Goal: Information Seeking & Learning: Learn about a topic

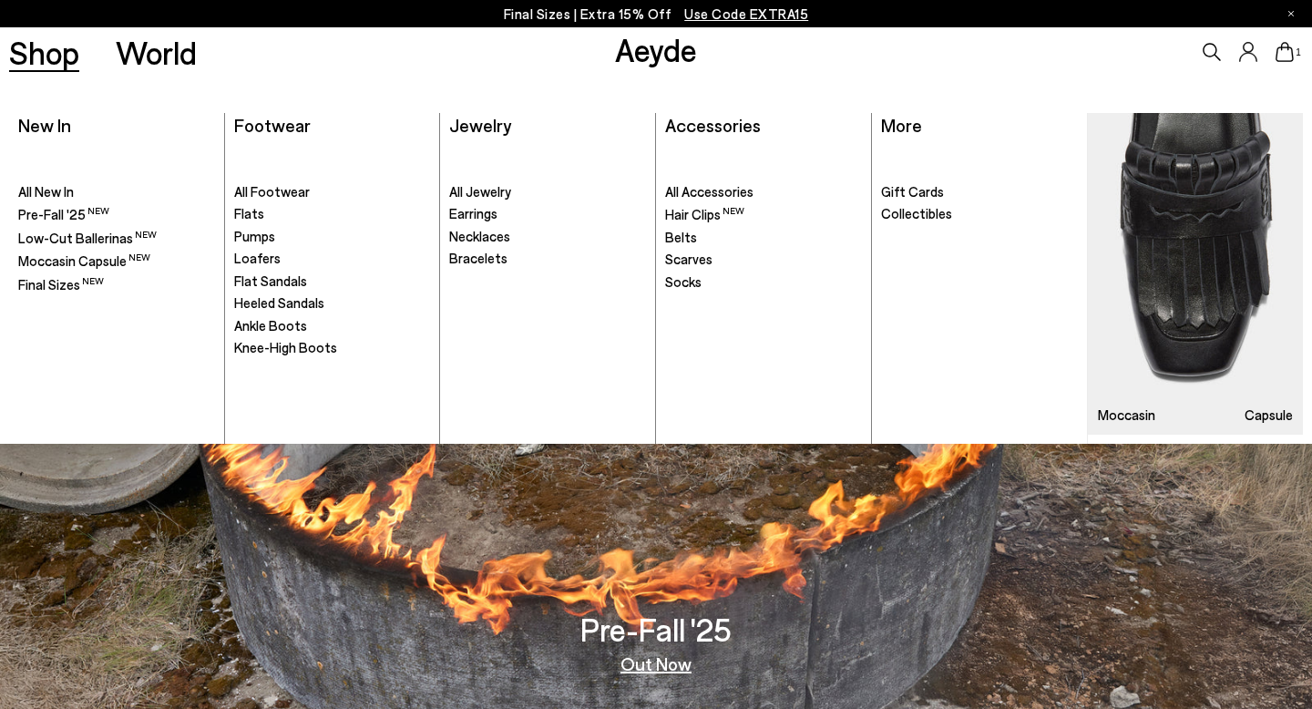
click at [46, 57] on link "Shop" at bounding box center [44, 52] width 70 height 32
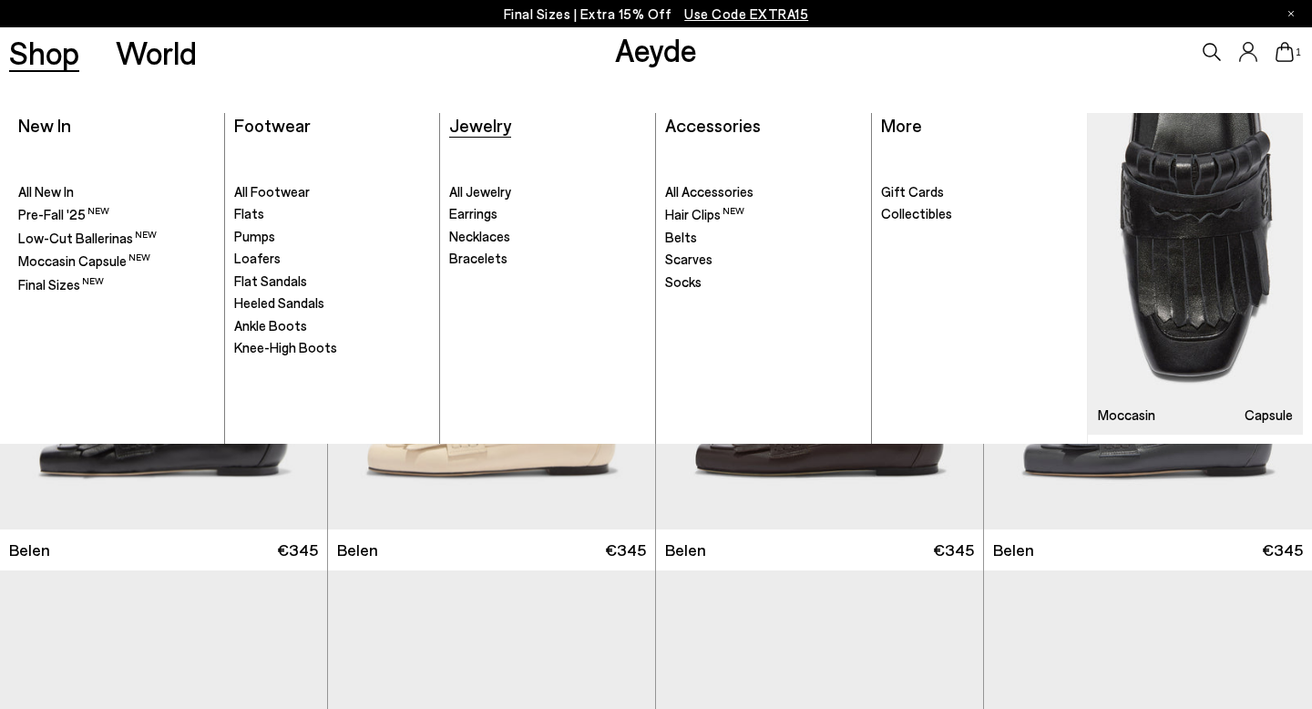
click at [474, 123] on span "Jewelry" at bounding box center [480, 125] width 62 height 22
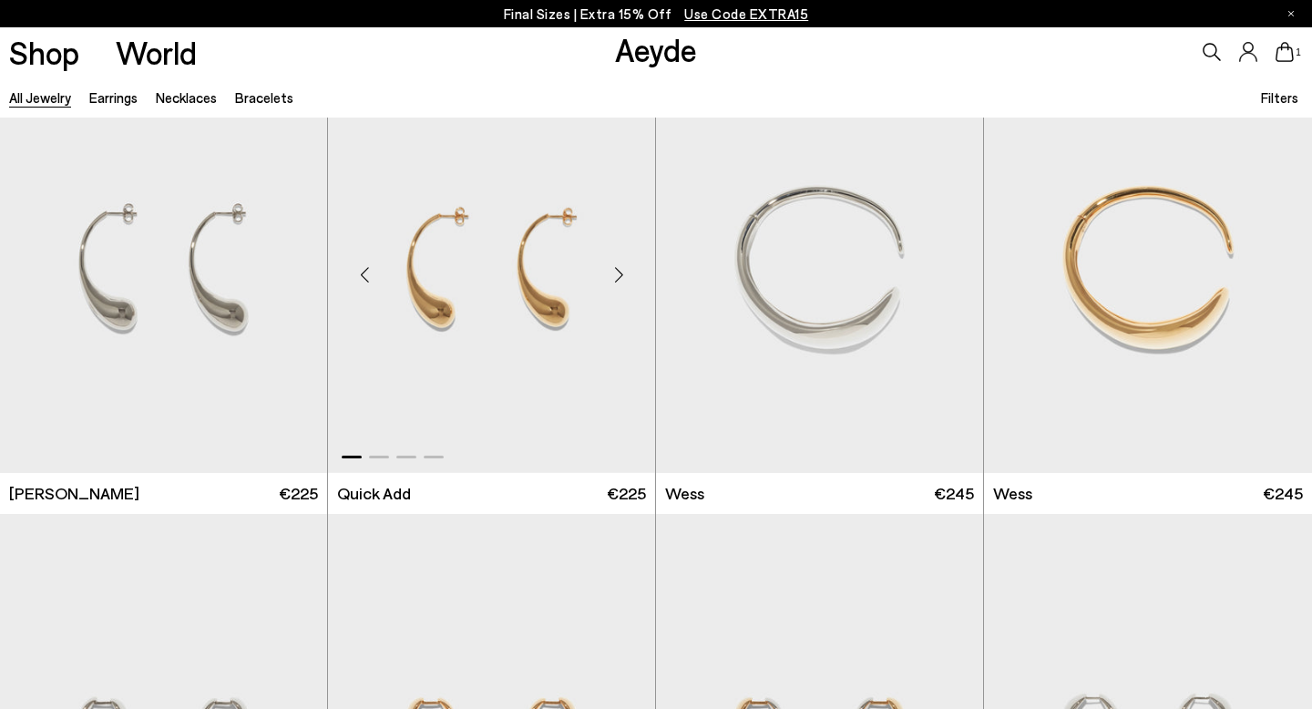
scroll to position [534, 0]
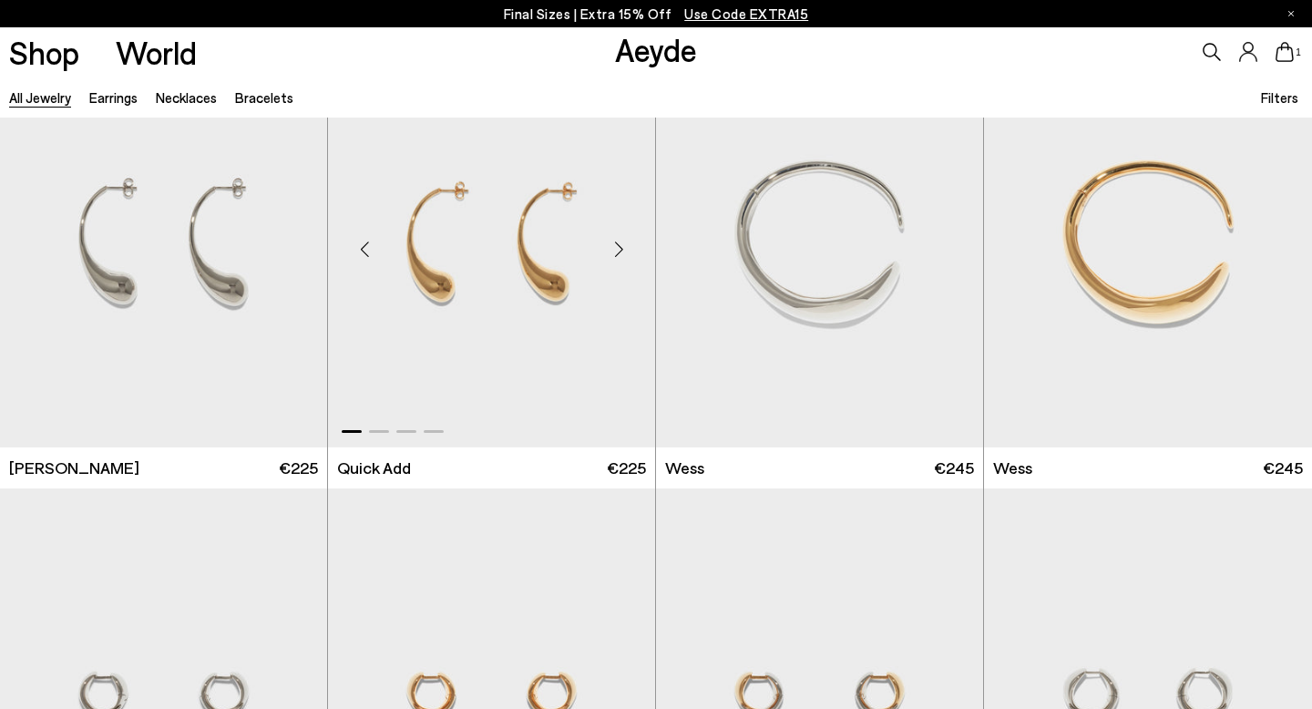
click at [619, 248] on div "Next slide" at bounding box center [618, 248] width 55 height 55
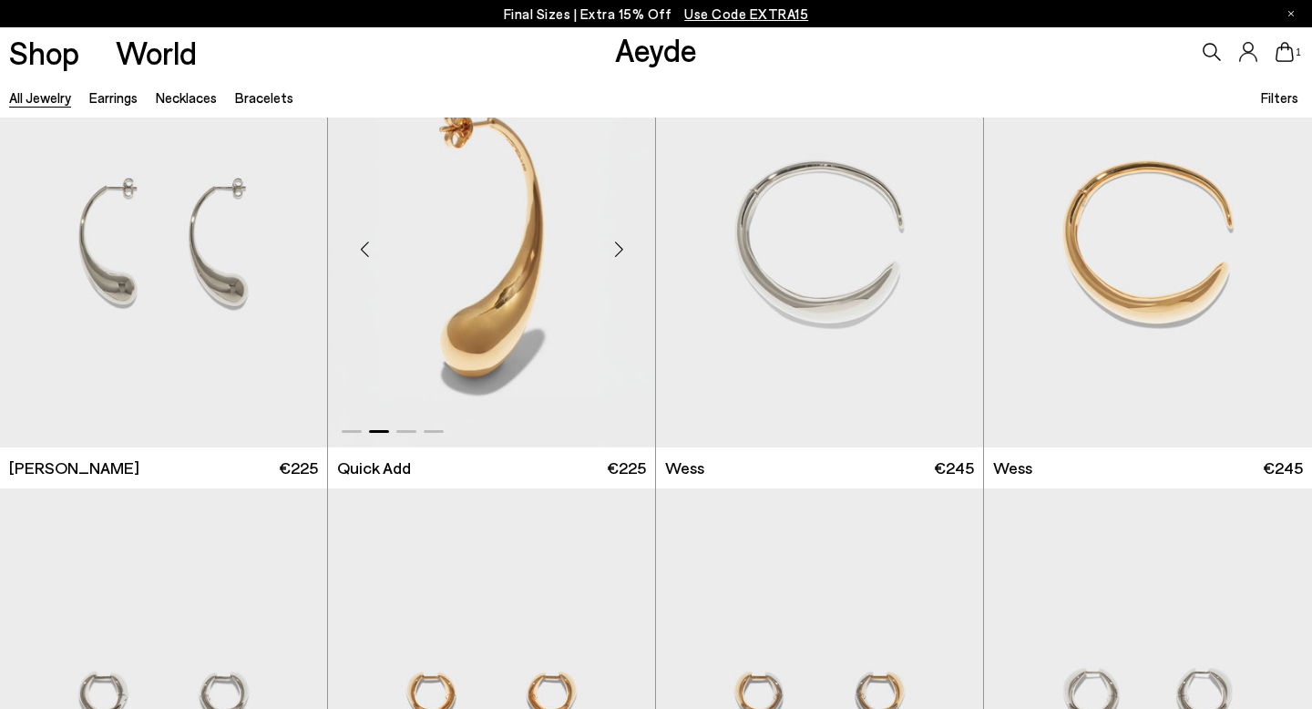
click at [619, 248] on div "Next slide" at bounding box center [618, 248] width 55 height 55
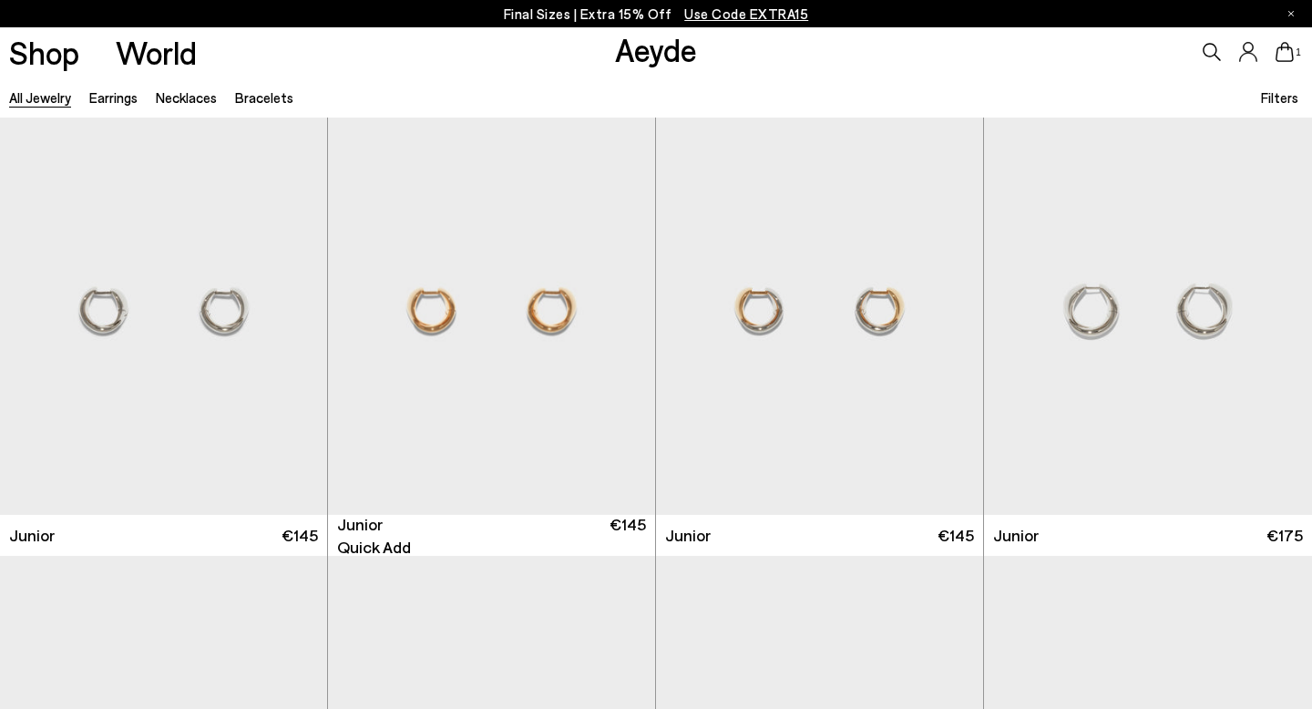
scroll to position [935, 0]
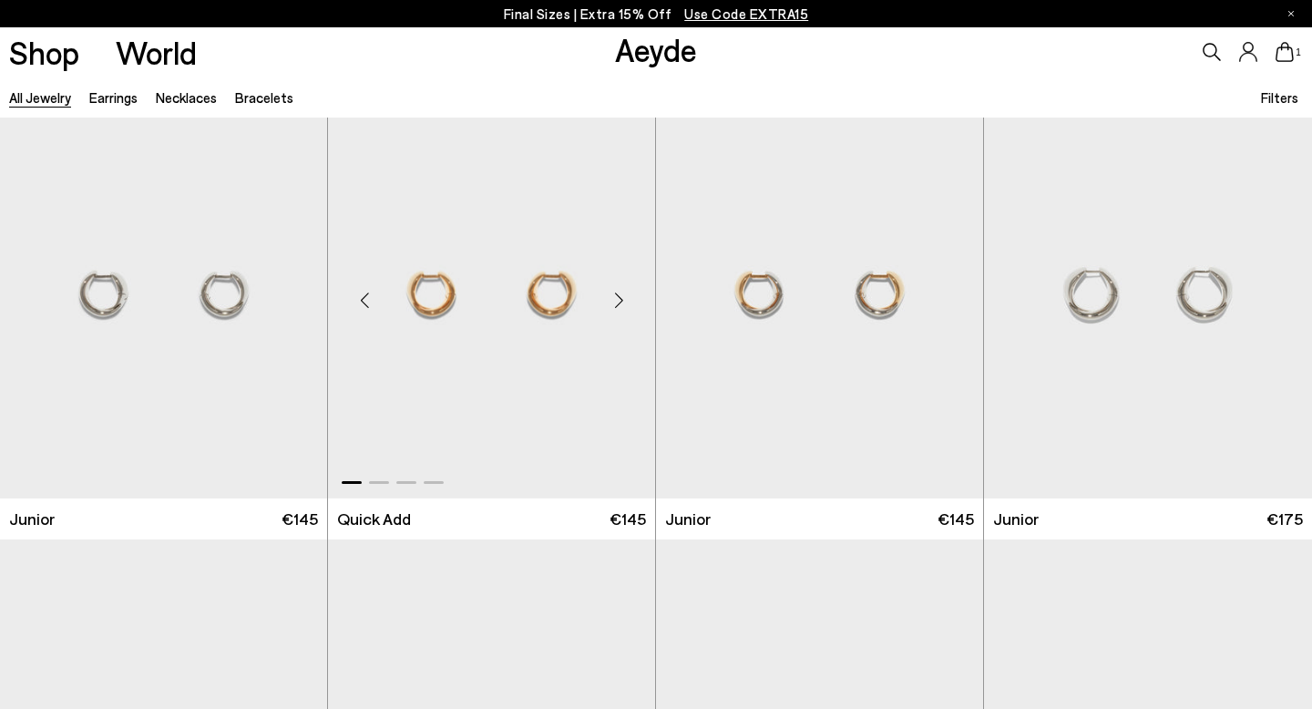
click at [621, 303] on div "Next slide" at bounding box center [618, 300] width 55 height 55
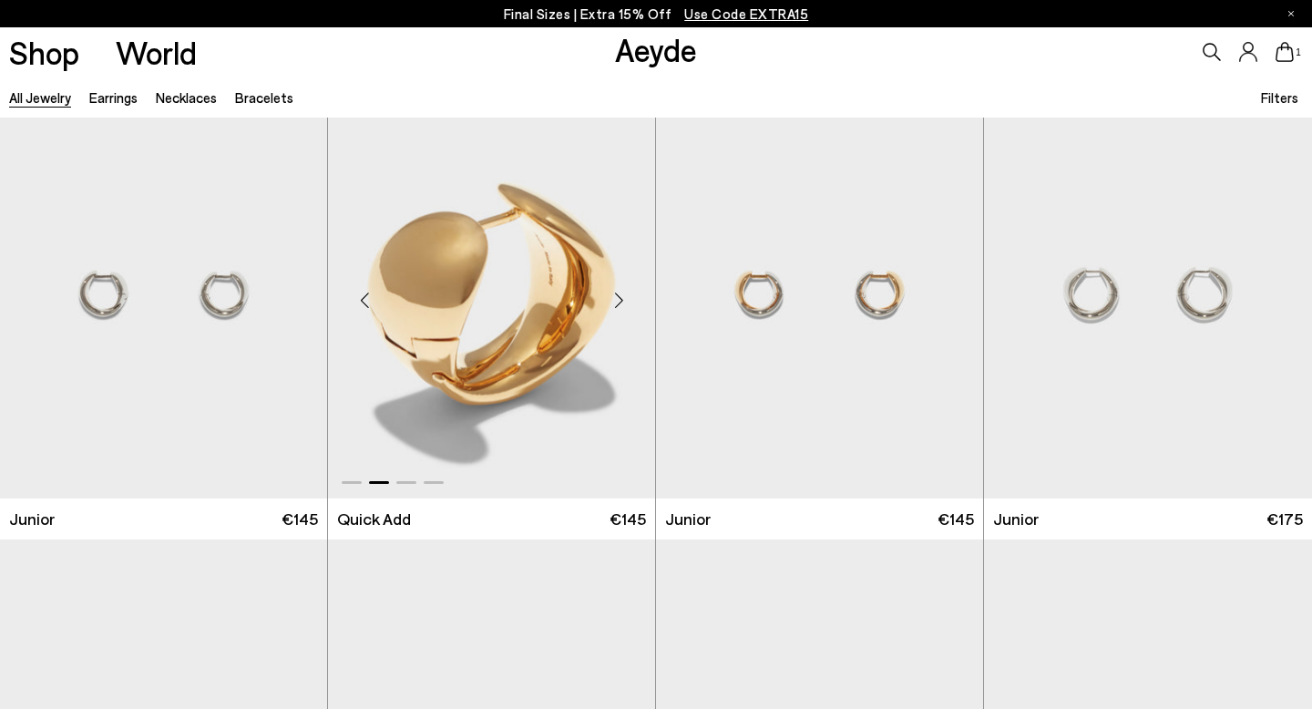
click at [621, 303] on div "Next slide" at bounding box center [618, 300] width 55 height 55
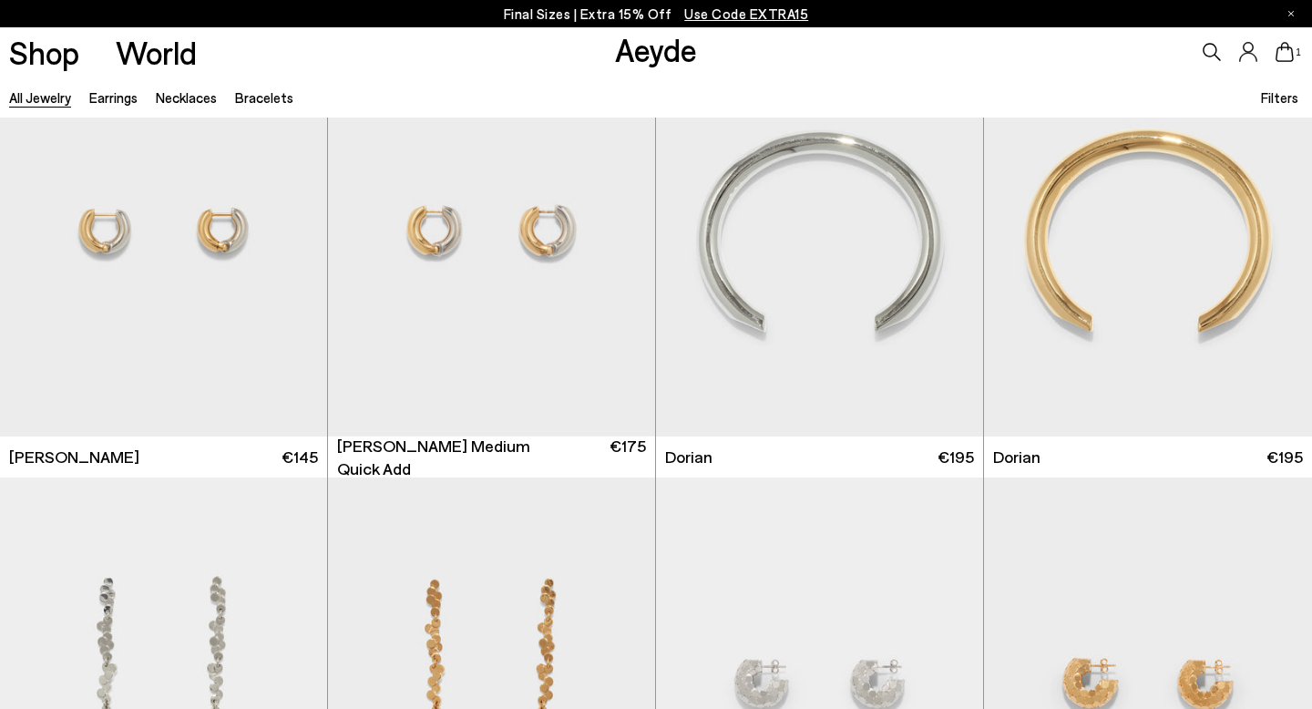
scroll to position [2831, 0]
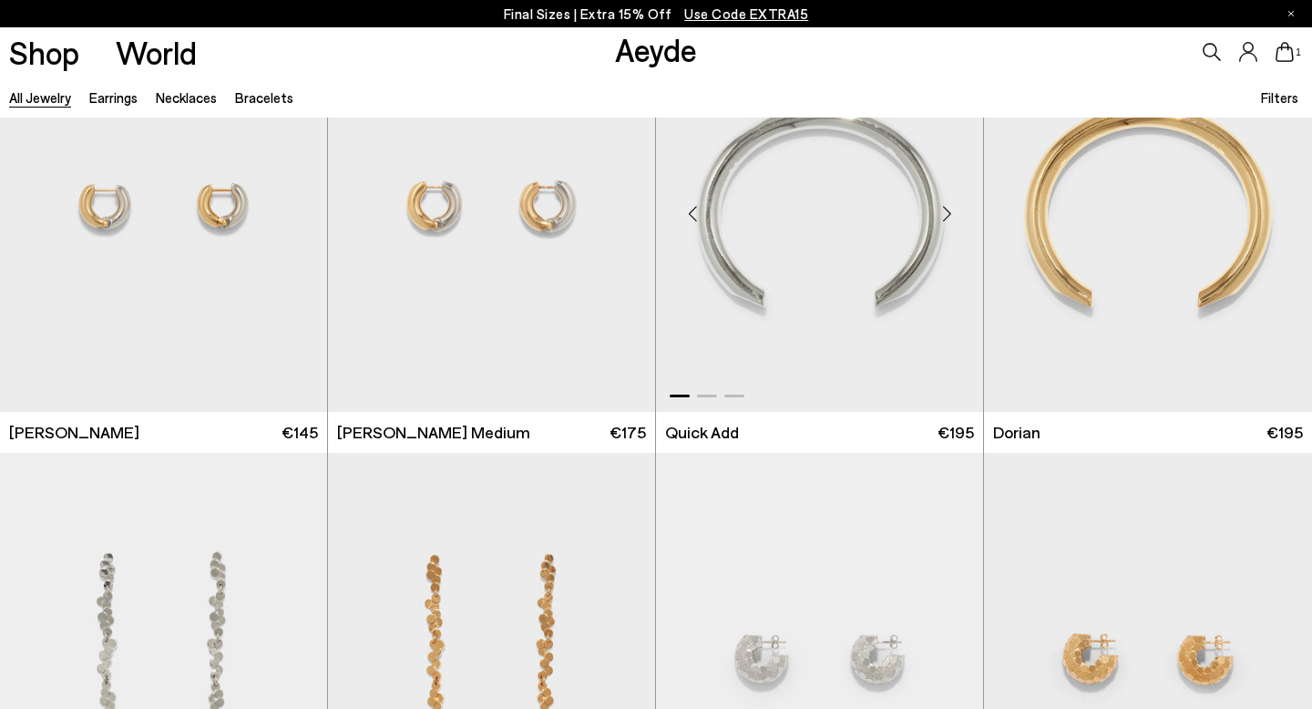
click at [952, 207] on div "Next slide" at bounding box center [946, 213] width 55 height 55
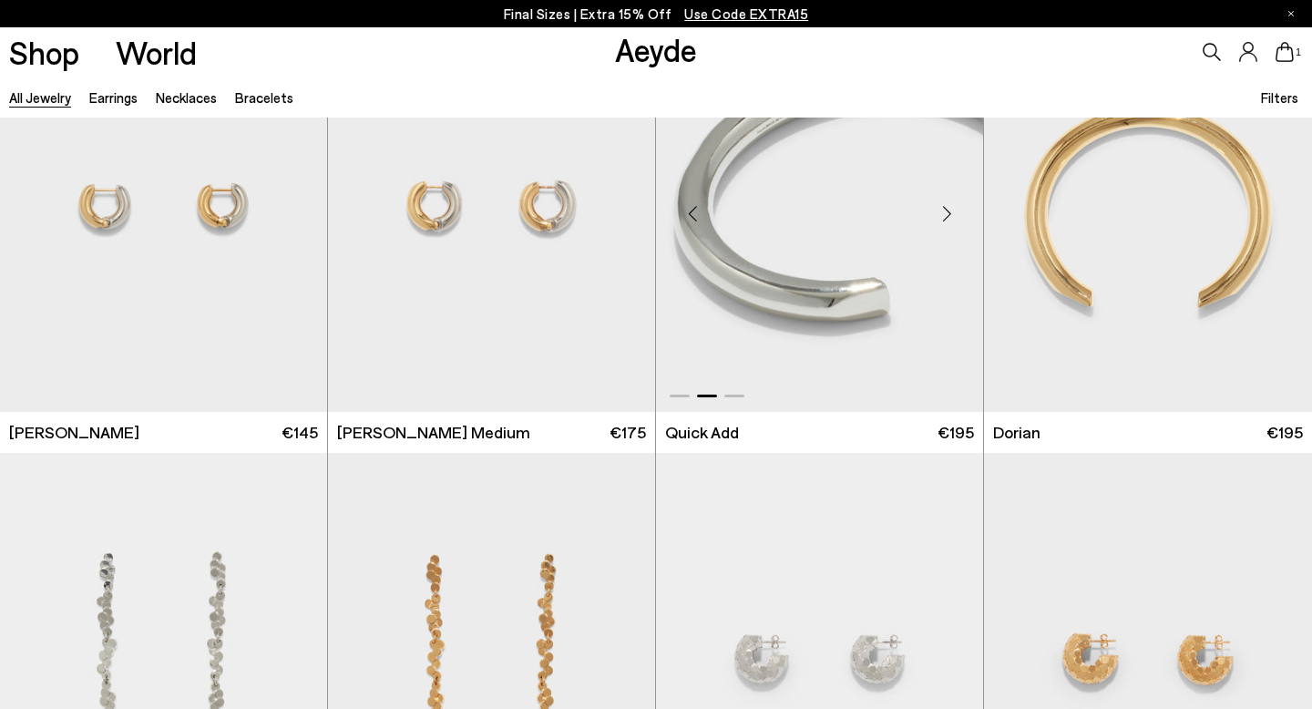
click at [952, 207] on div "Next slide" at bounding box center [946, 213] width 55 height 55
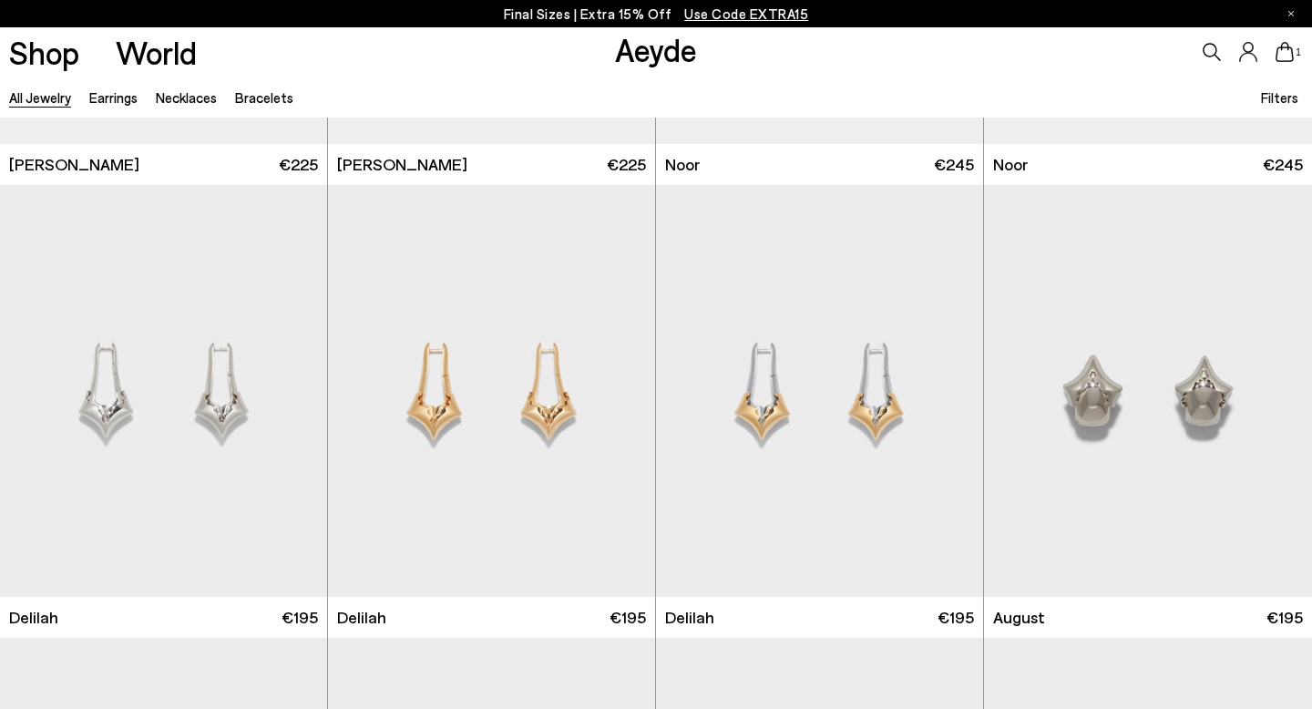
scroll to position [4822, 0]
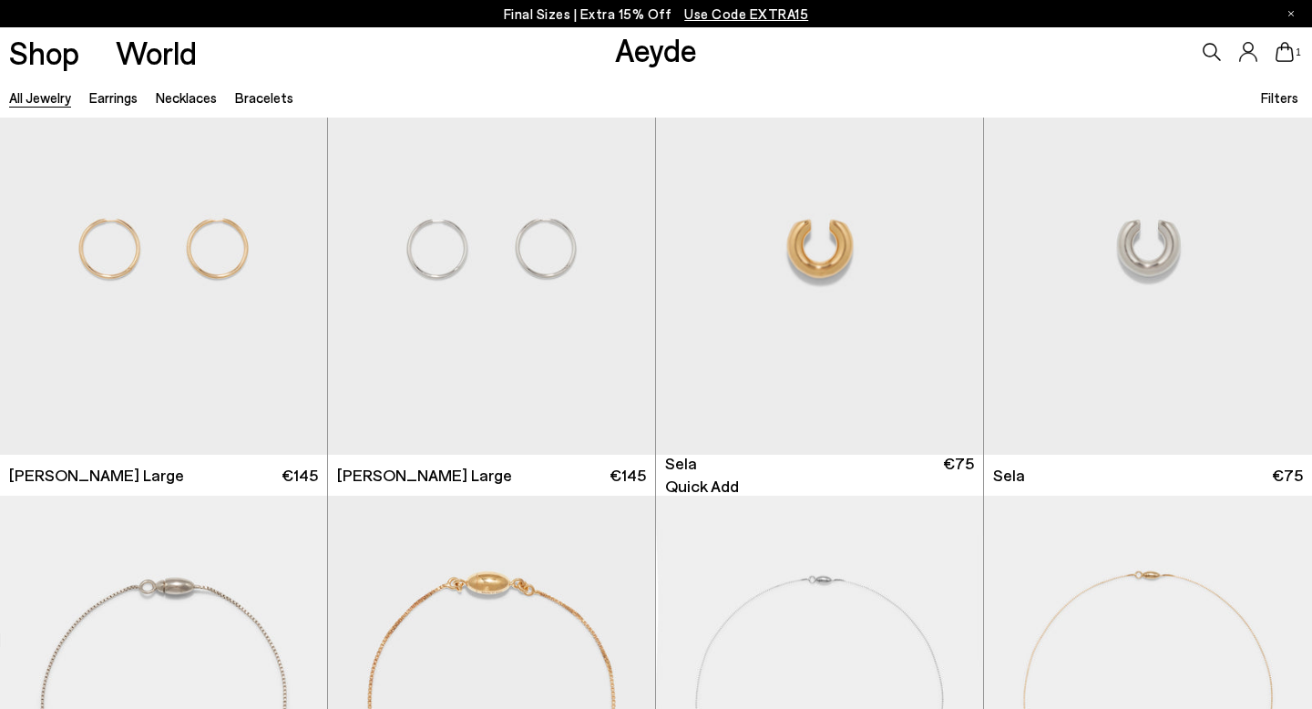
scroll to position [9577, 0]
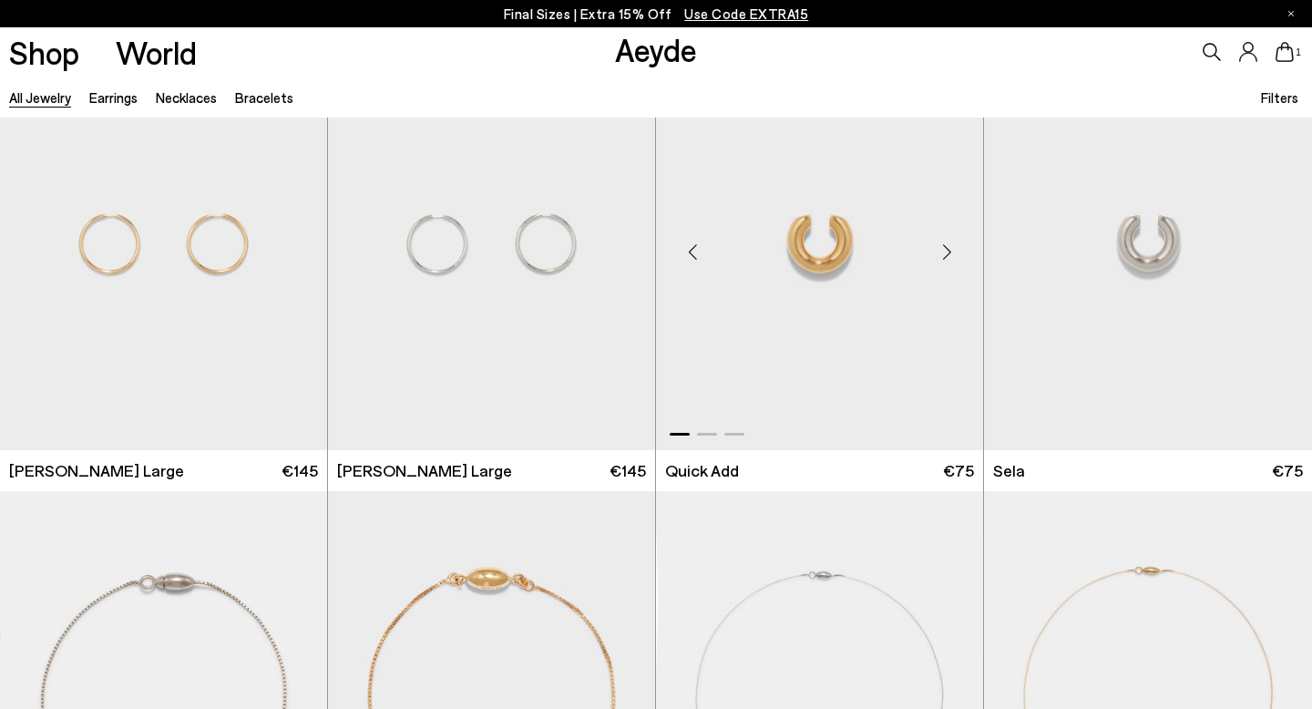
click at [950, 231] on div "Next slide" at bounding box center [946, 251] width 55 height 55
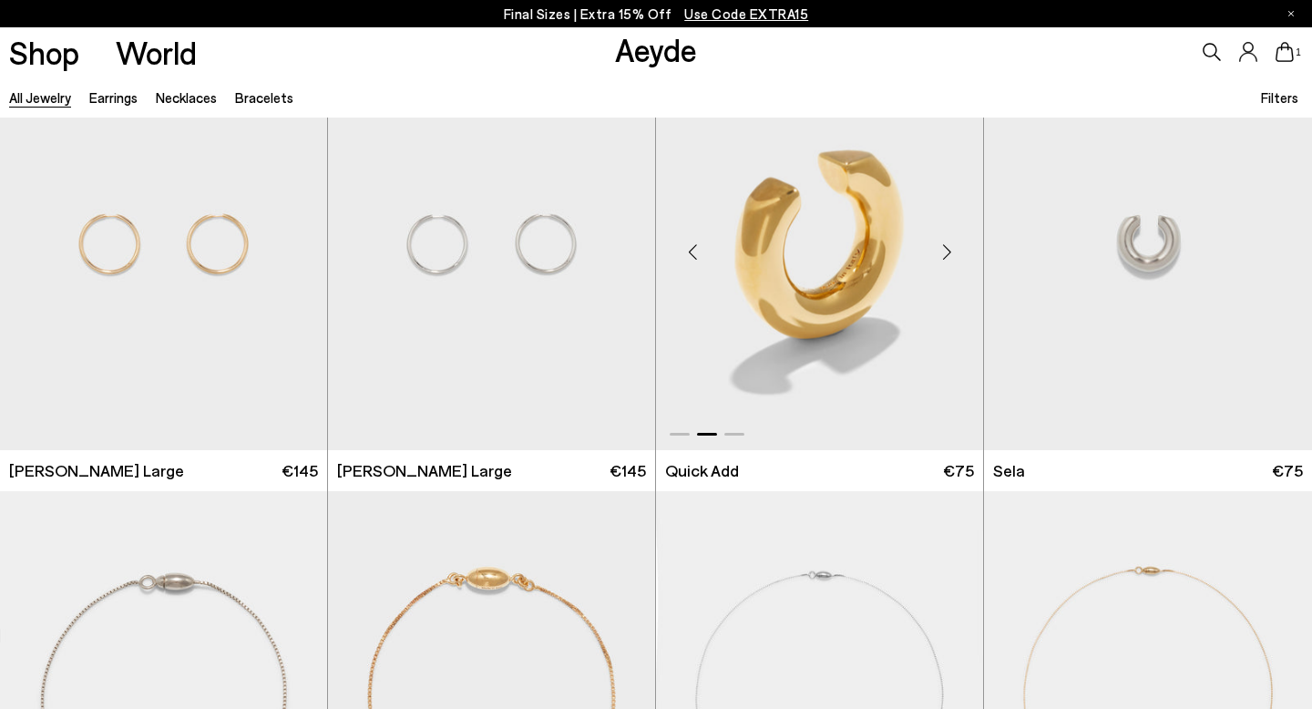
click at [949, 239] on div "Next slide" at bounding box center [946, 251] width 55 height 55
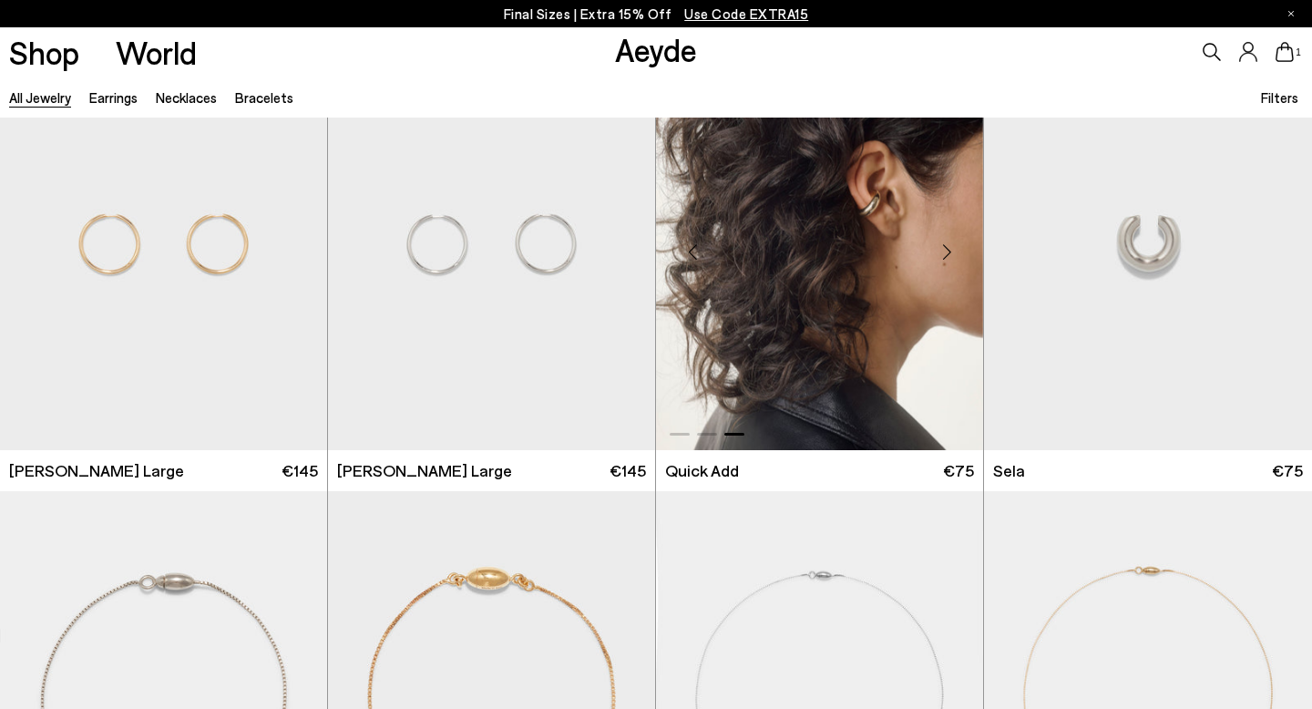
click at [949, 239] on div "Next slide" at bounding box center [946, 251] width 55 height 55
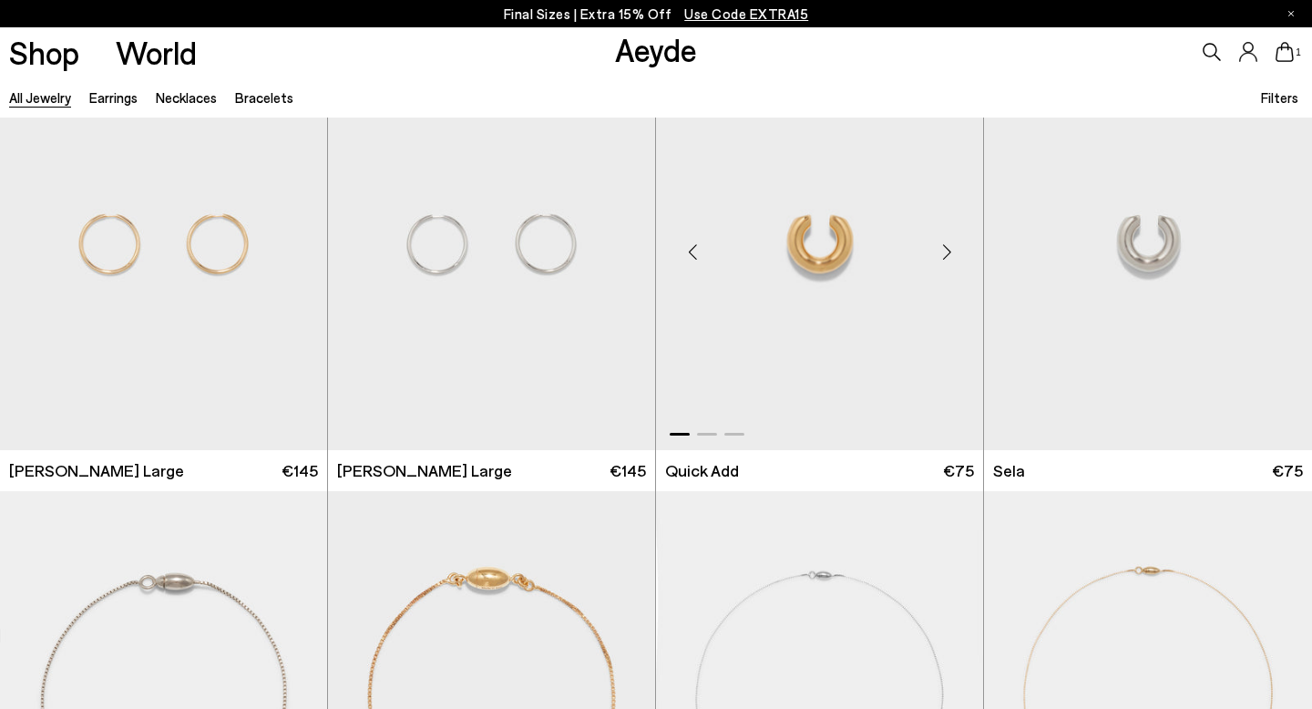
click at [949, 245] on div "Next slide" at bounding box center [946, 251] width 55 height 55
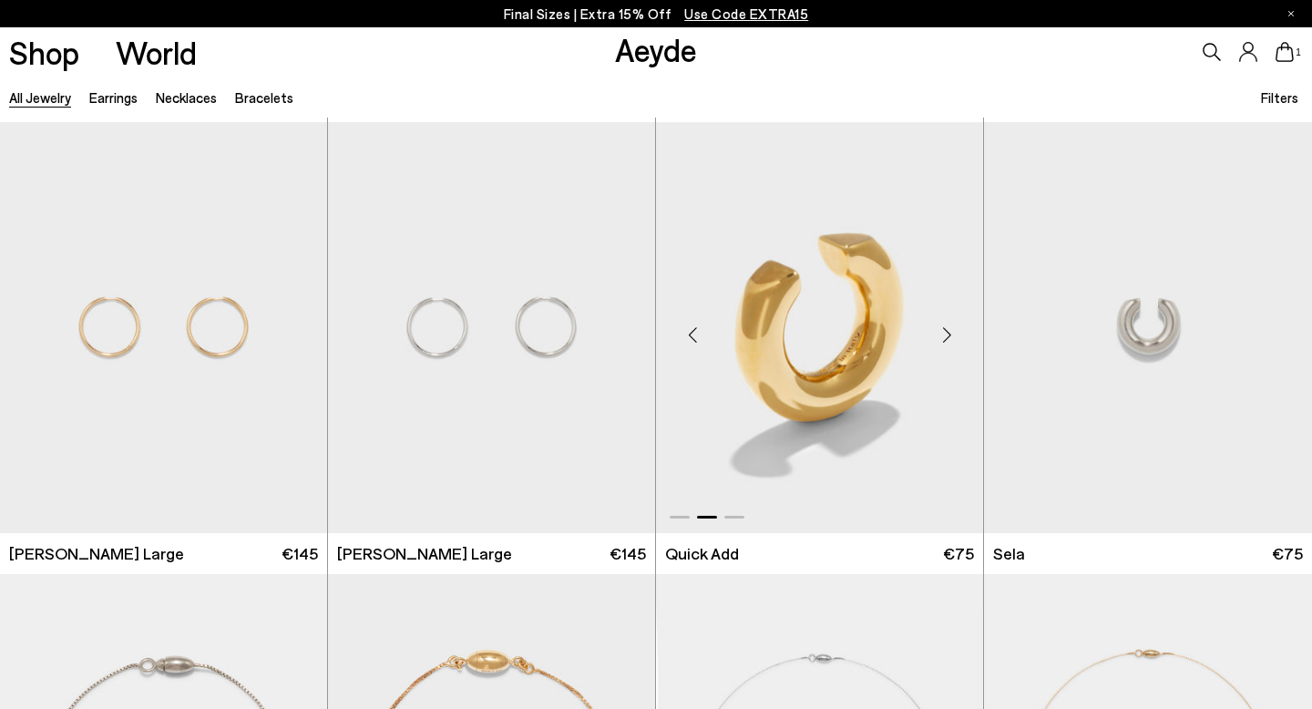
scroll to position [9500, 0]
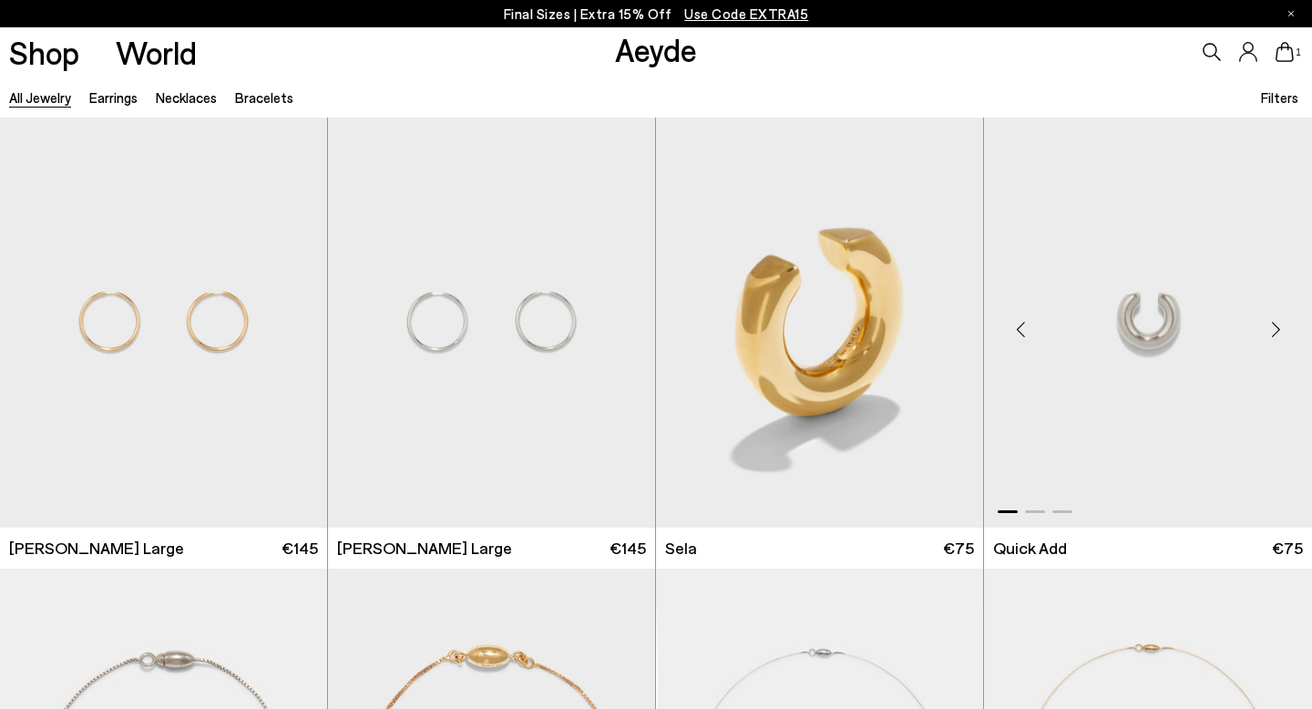
click at [1272, 324] on div "Next slide" at bounding box center [1275, 329] width 55 height 55
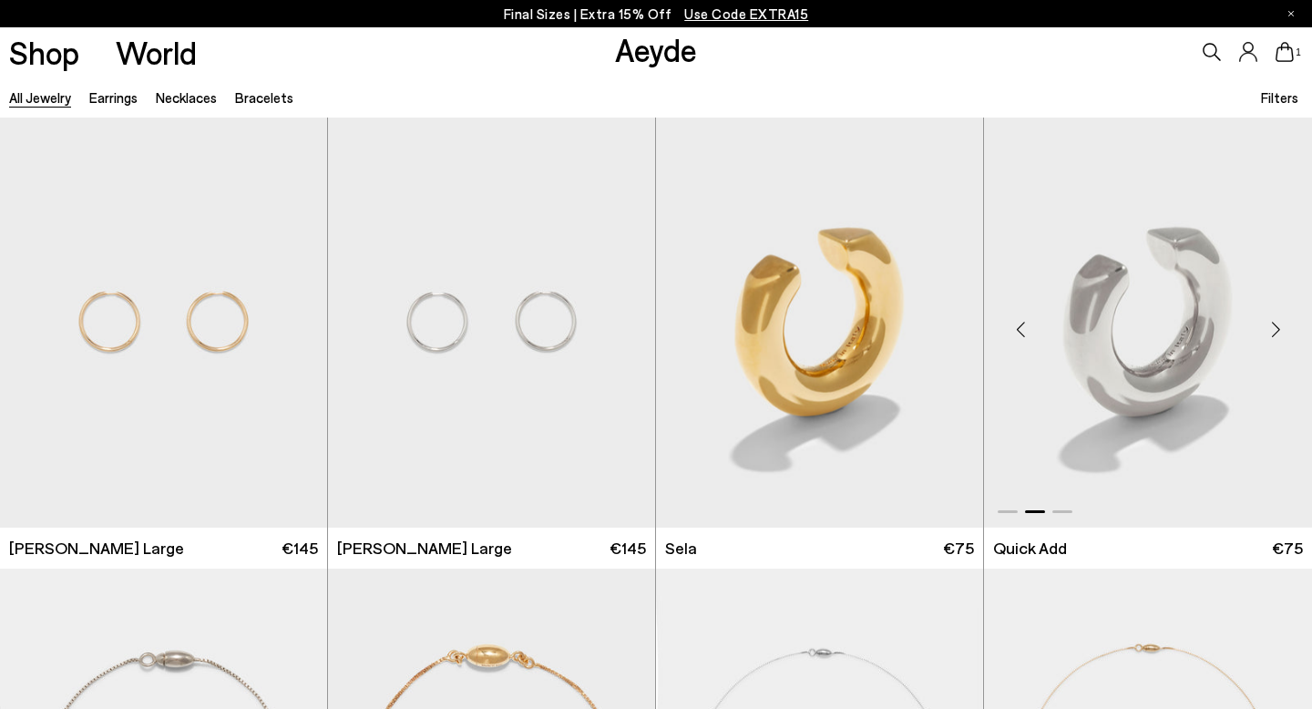
click at [1272, 325] on div "Next slide" at bounding box center [1275, 329] width 55 height 55
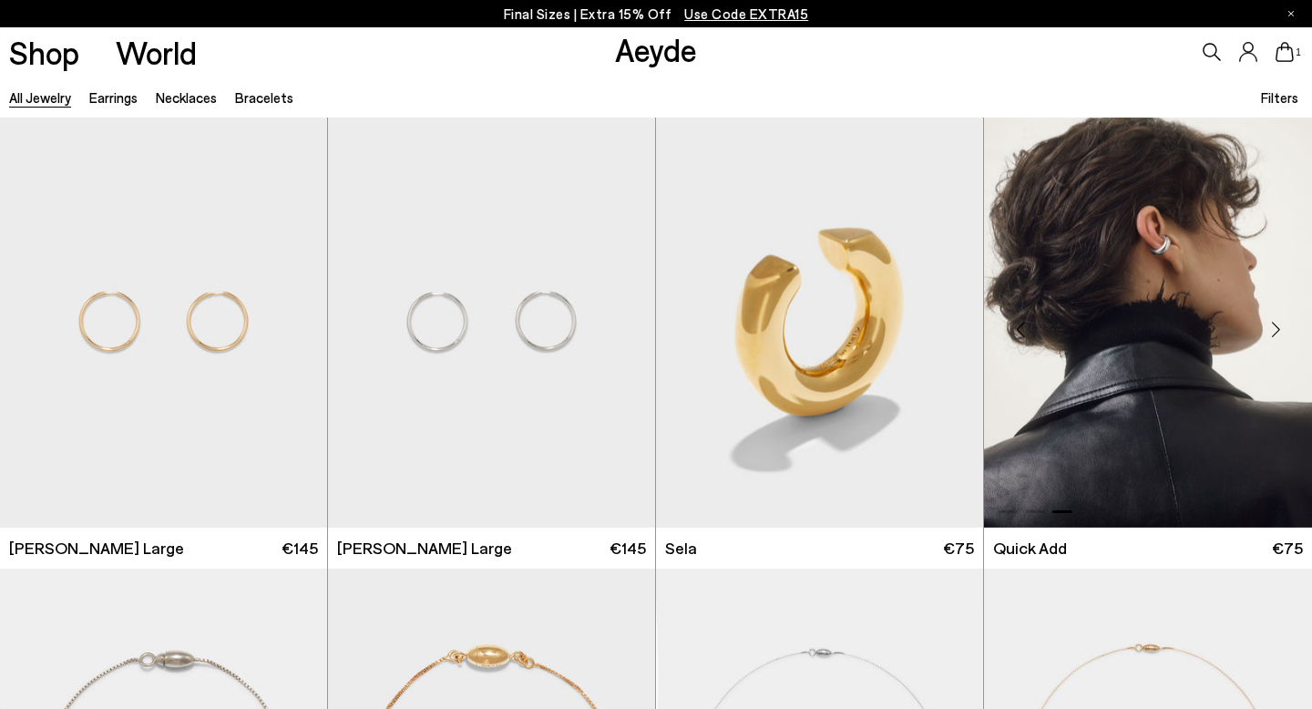
click at [1272, 325] on div "Next slide" at bounding box center [1275, 329] width 55 height 55
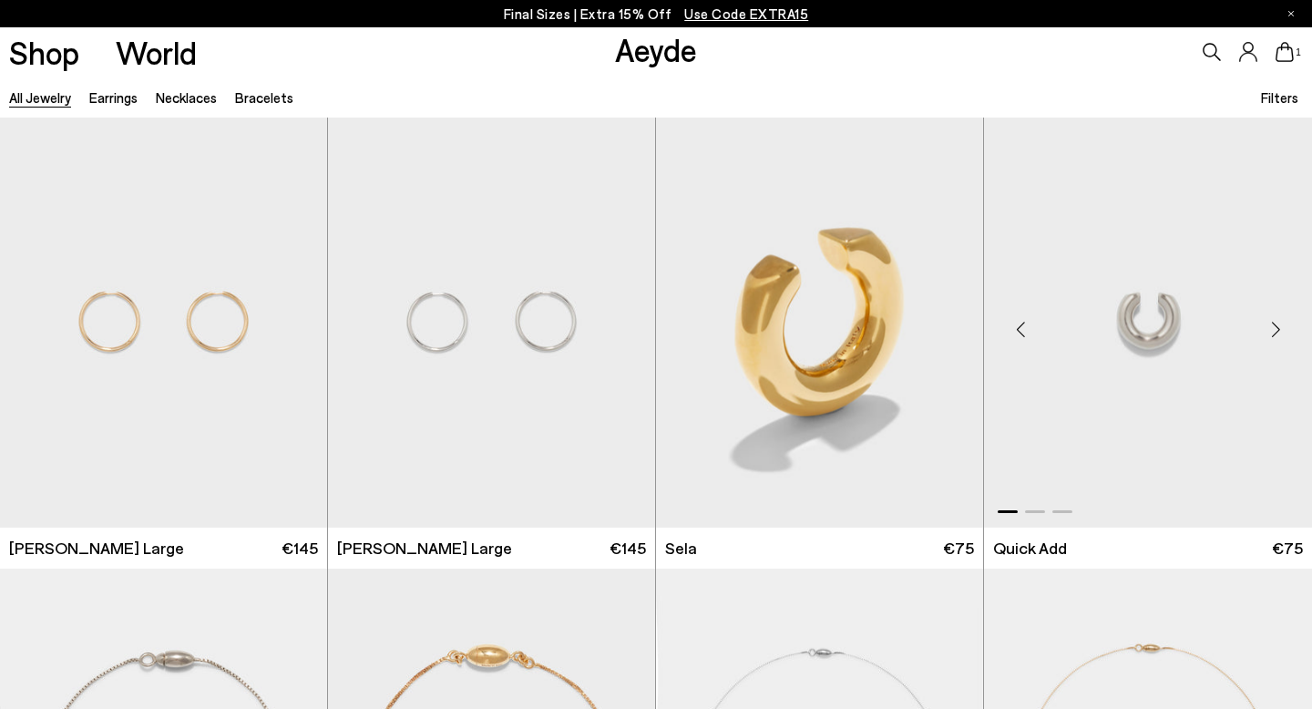
click at [1272, 326] on div "Next slide" at bounding box center [1275, 329] width 55 height 55
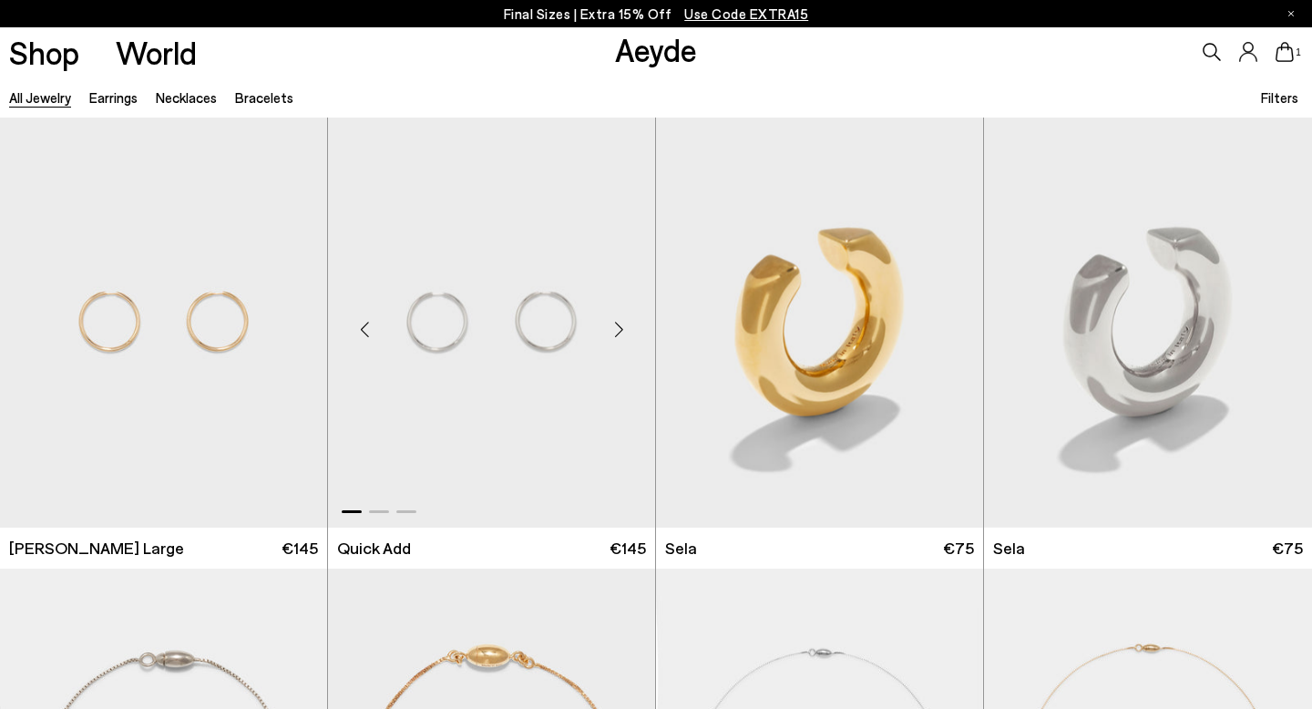
click at [621, 322] on div "Next slide" at bounding box center [618, 329] width 55 height 55
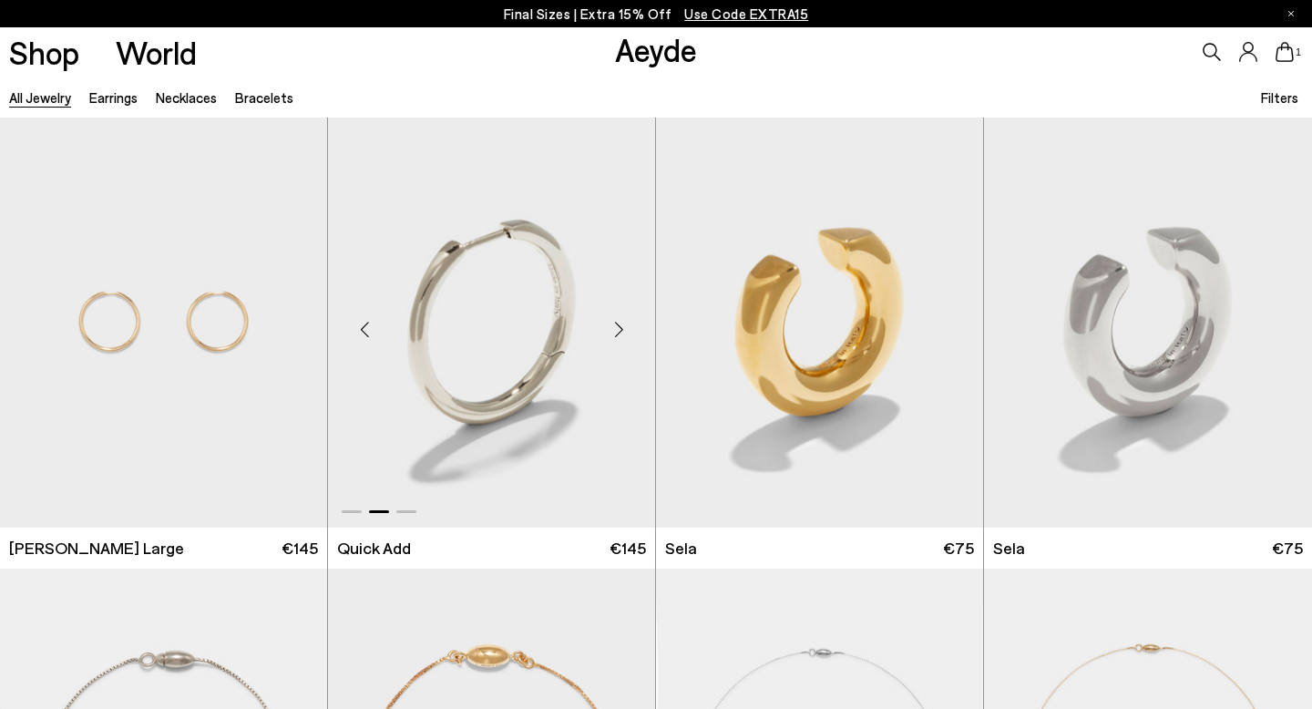
click at [621, 322] on div "Next slide" at bounding box center [618, 329] width 55 height 55
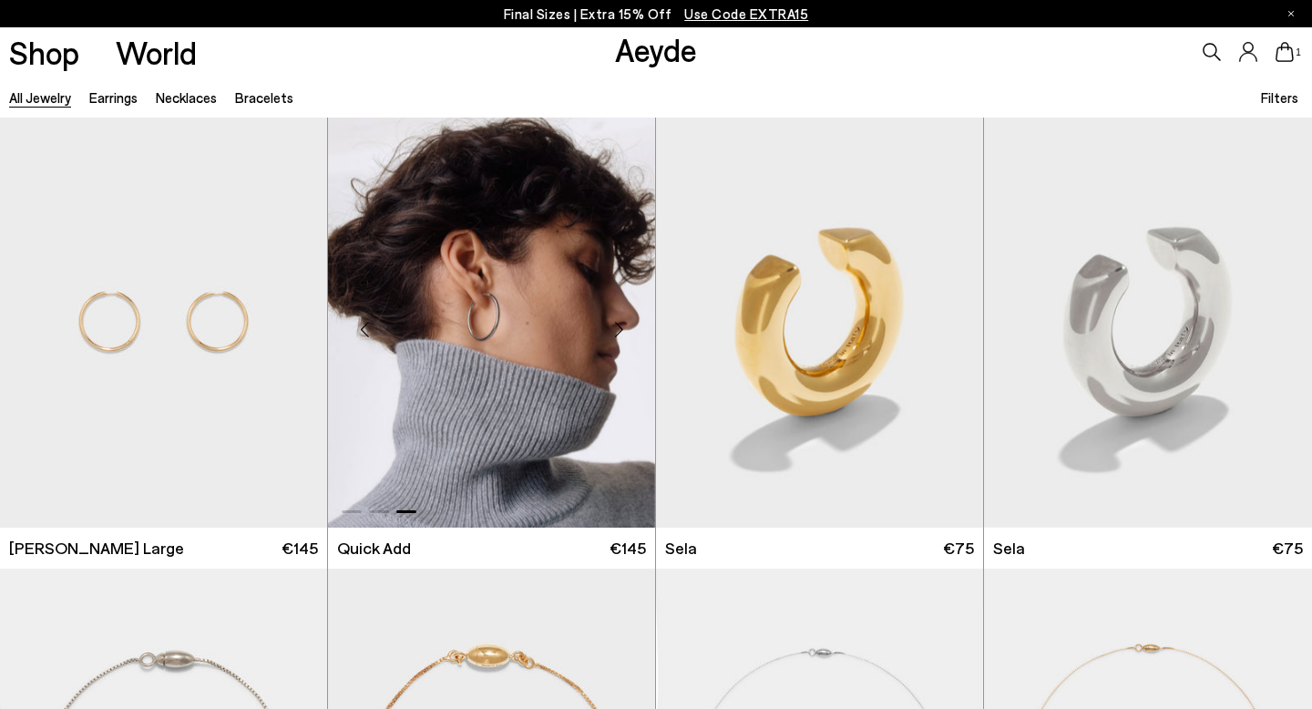
click at [620, 323] on div "Next slide" at bounding box center [618, 329] width 55 height 55
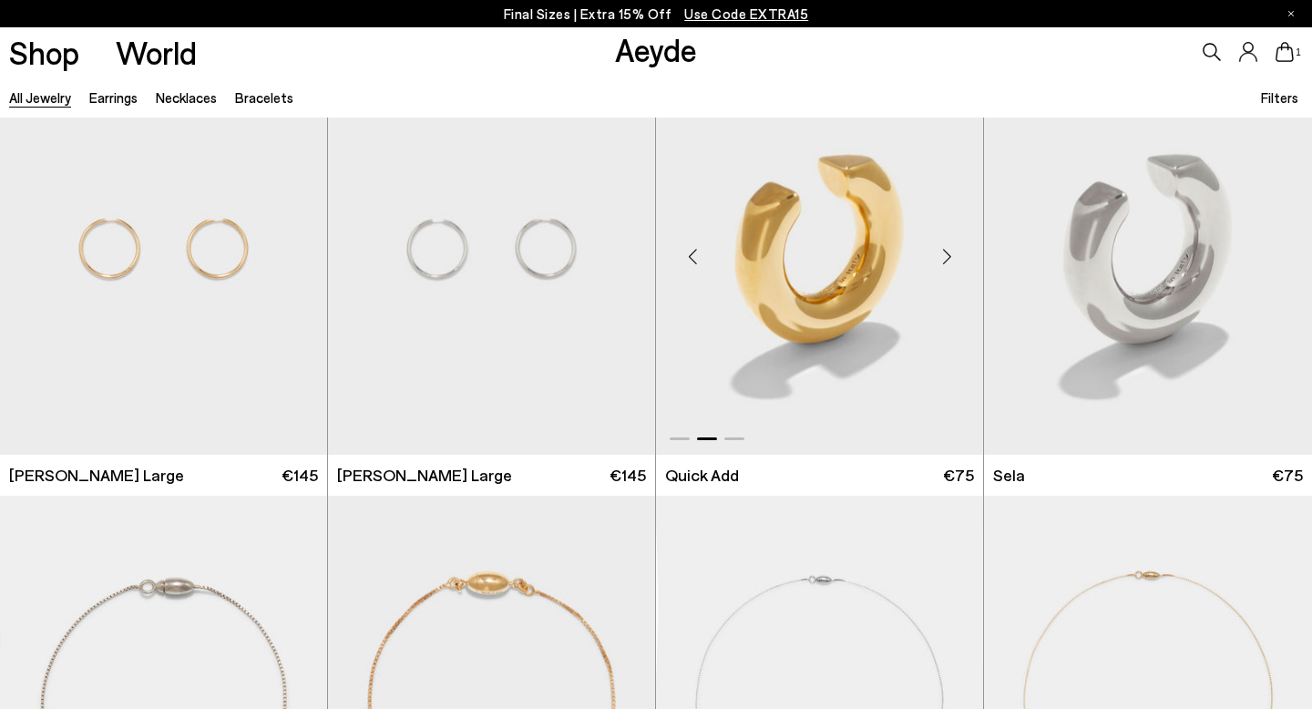
scroll to position [9561, 0]
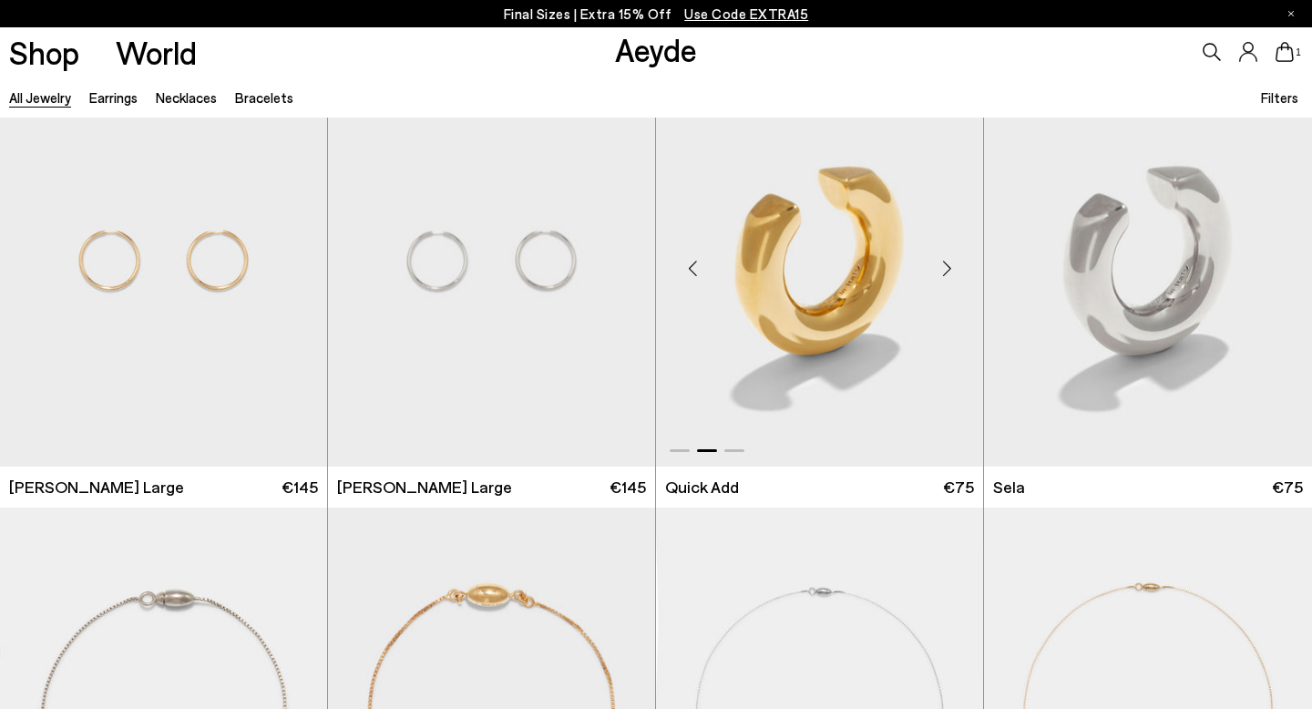
click at [945, 262] on div "Next slide" at bounding box center [946, 268] width 55 height 55
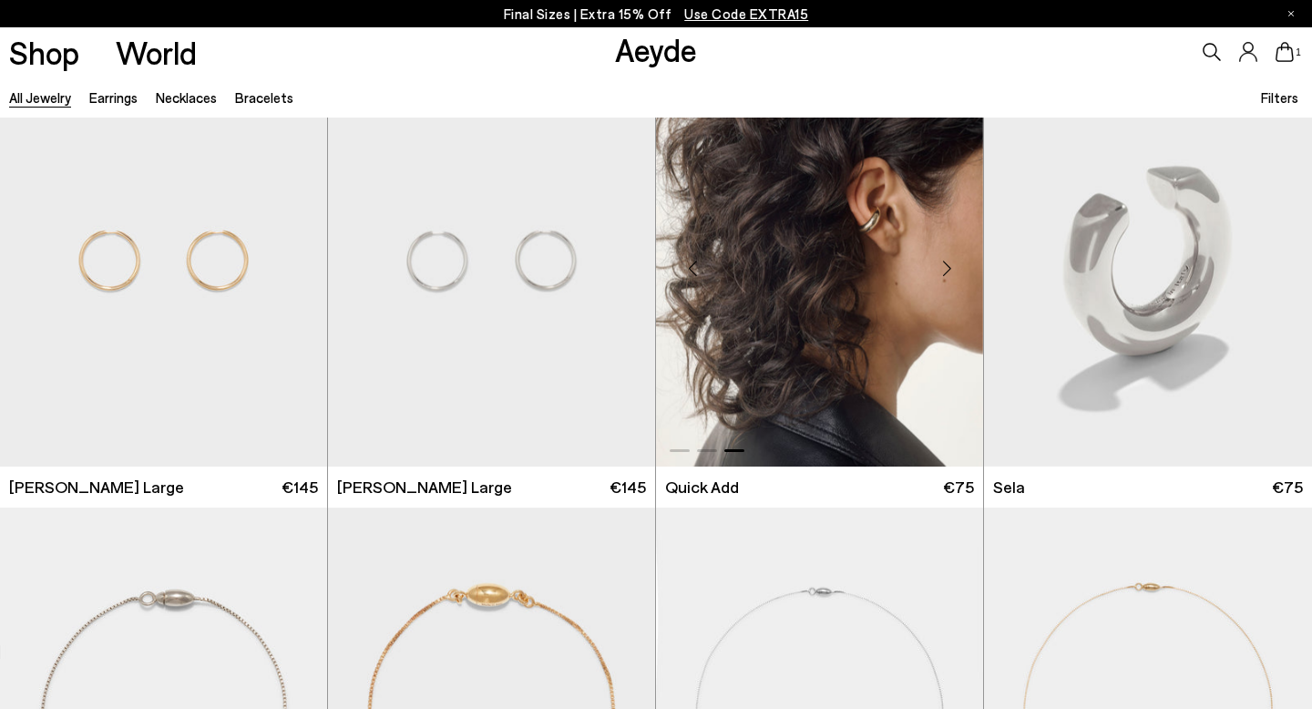
click at [815, 250] on img "3 / 3" at bounding box center [819, 261] width 327 height 411
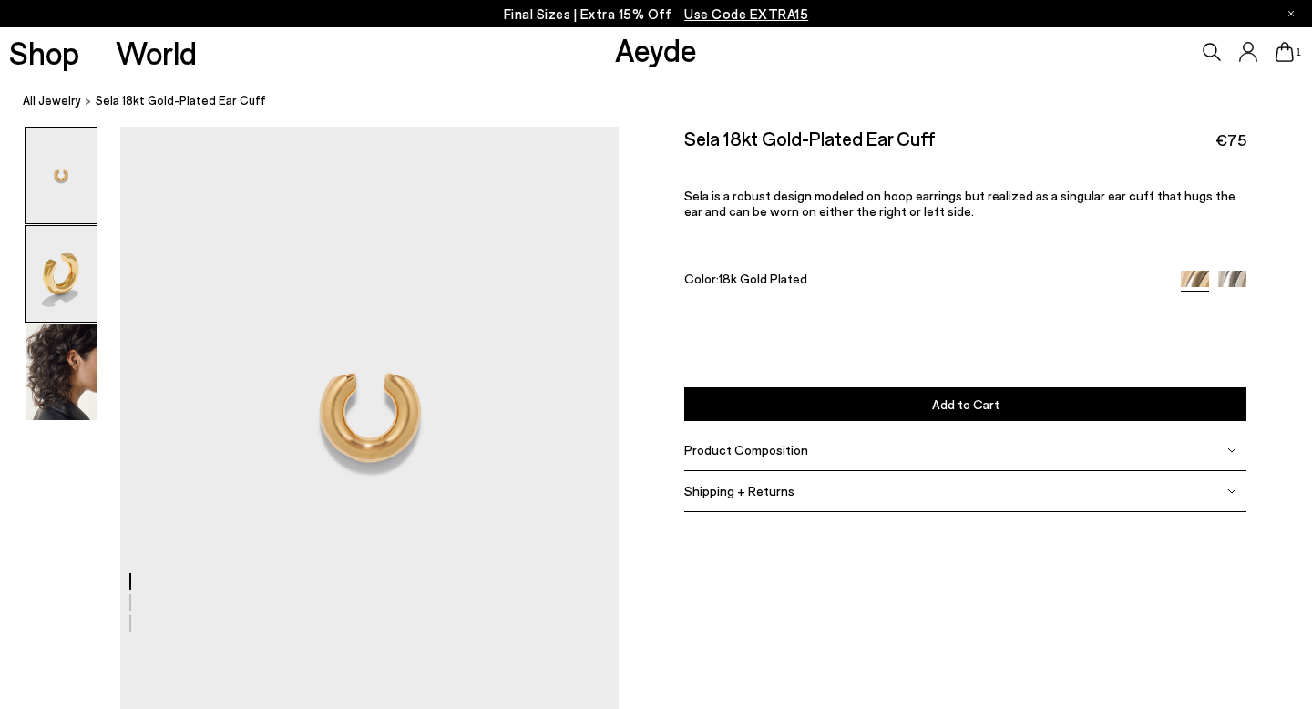
click at [77, 293] on img at bounding box center [61, 274] width 71 height 96
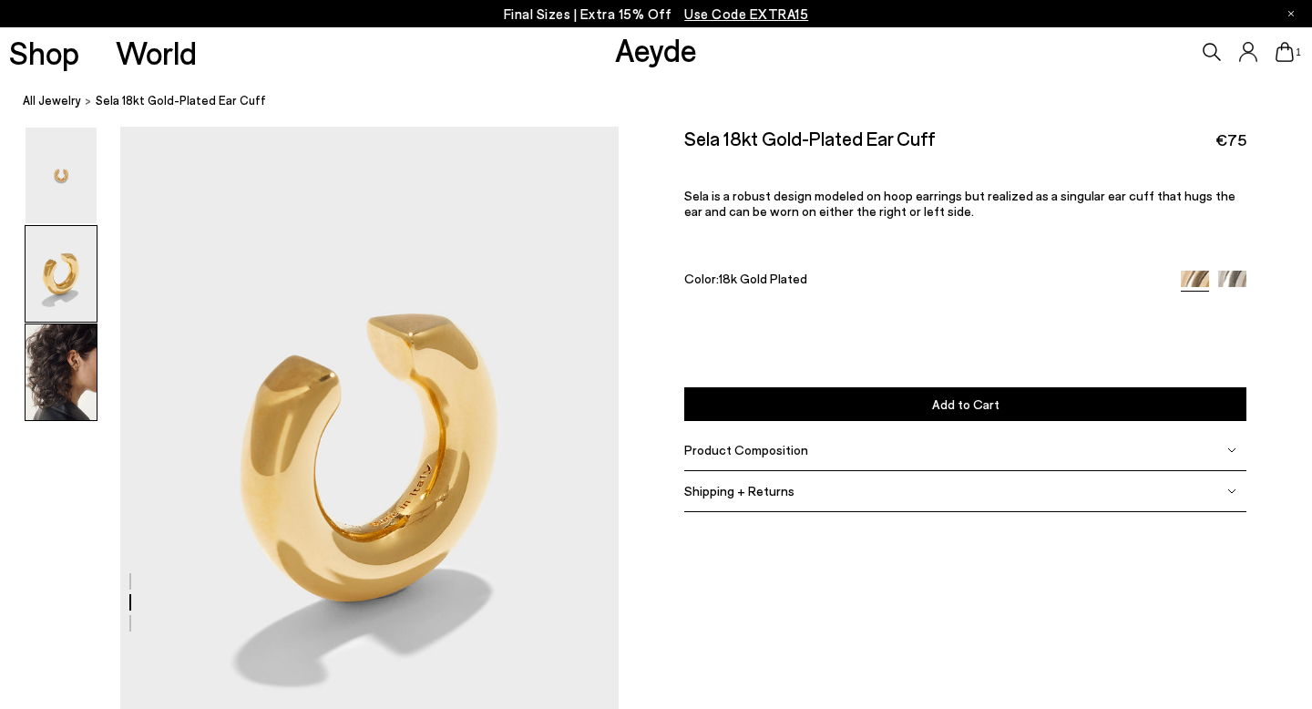
click at [75, 364] on img at bounding box center [61, 372] width 71 height 96
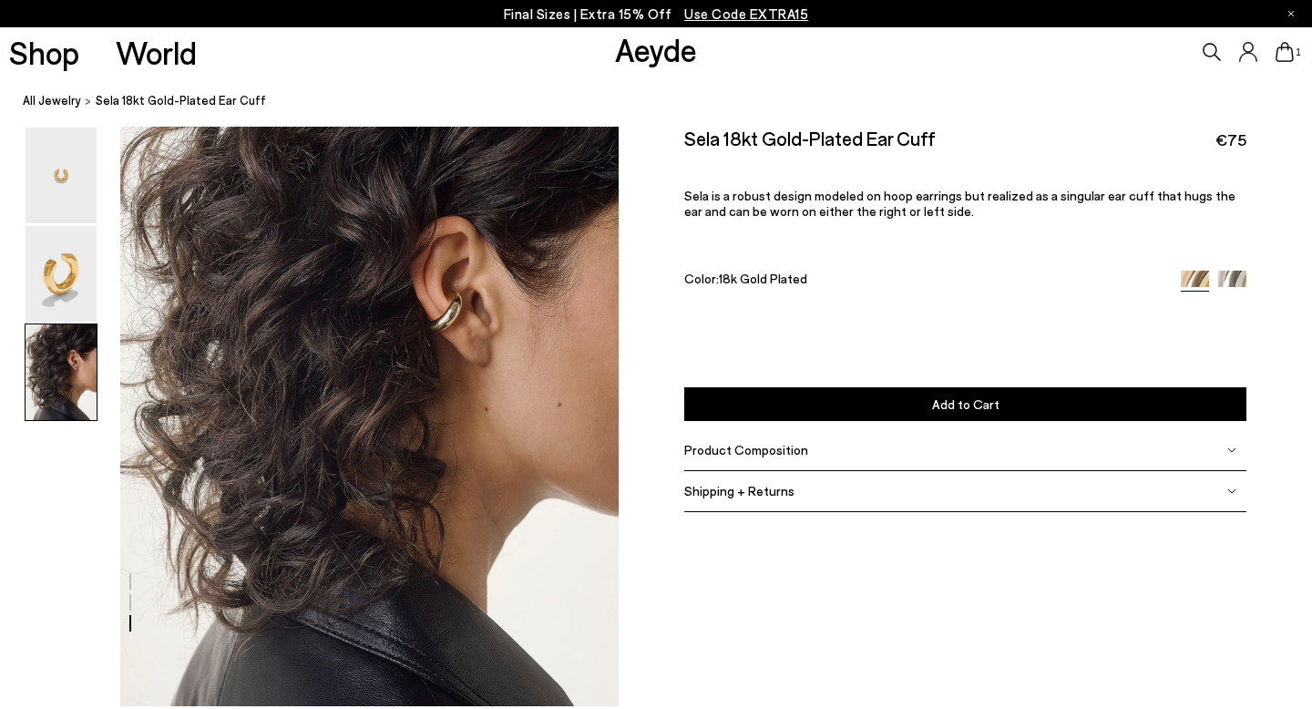
scroll to position [1379, 0]
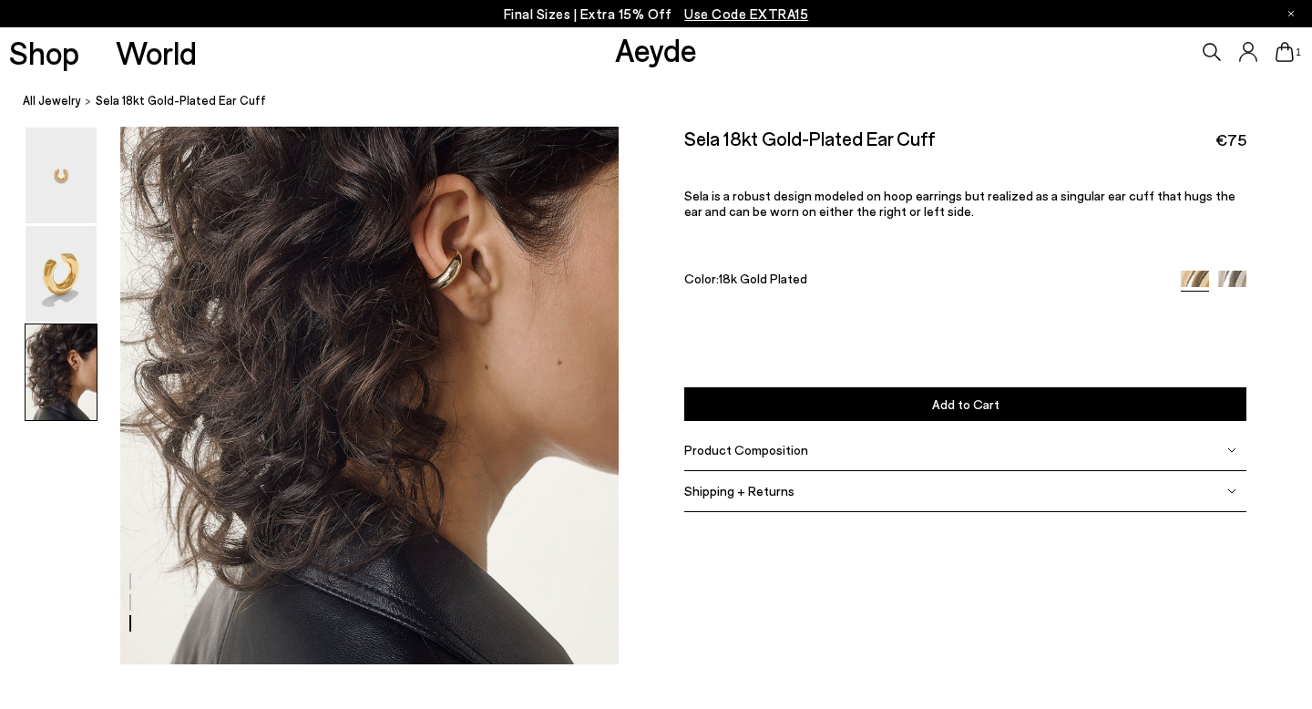
click at [1231, 270] on img at bounding box center [1232, 284] width 28 height 28
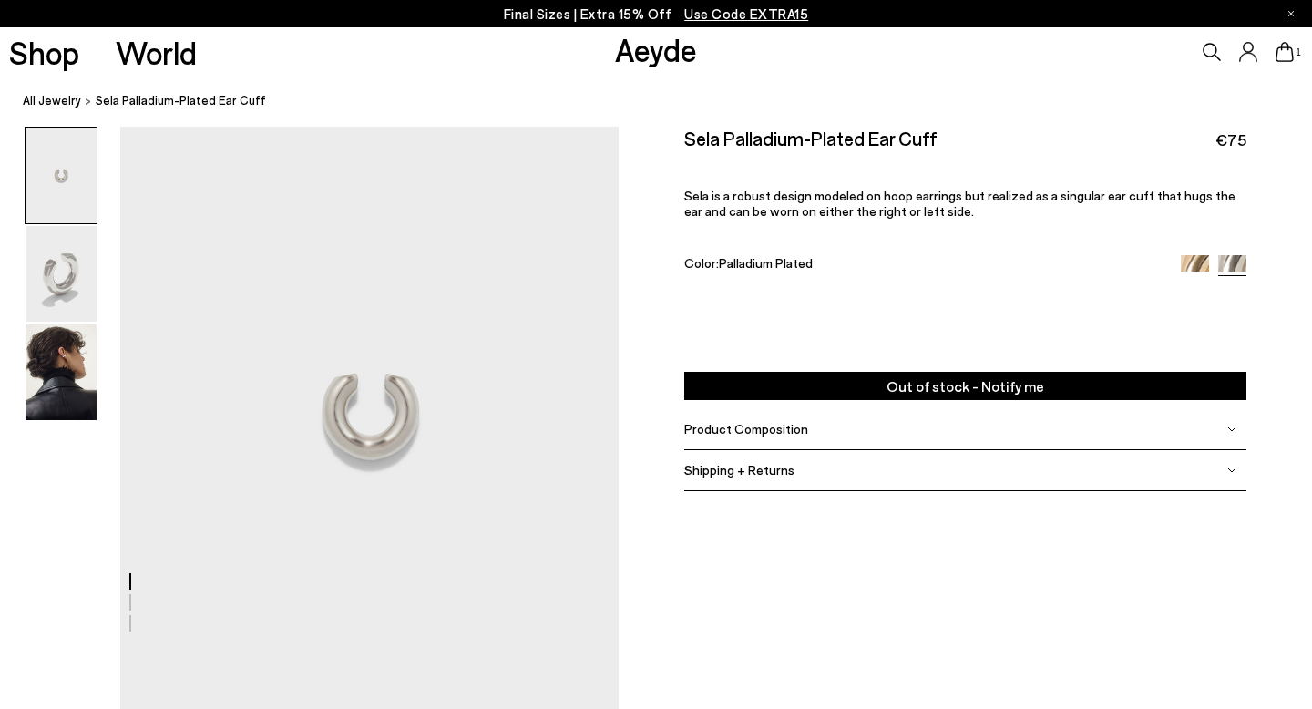
click at [84, 282] on img at bounding box center [61, 274] width 71 height 96
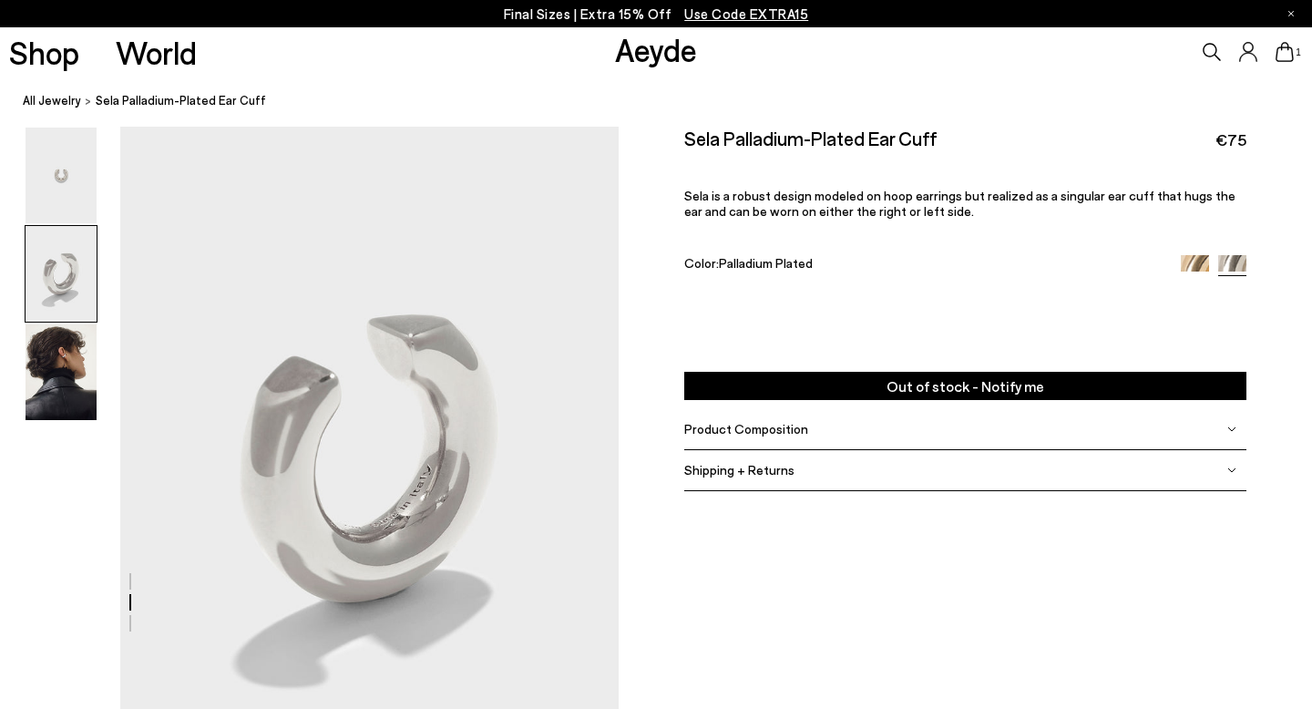
scroll to position [587, 0]
click at [38, 352] on img at bounding box center [61, 372] width 71 height 96
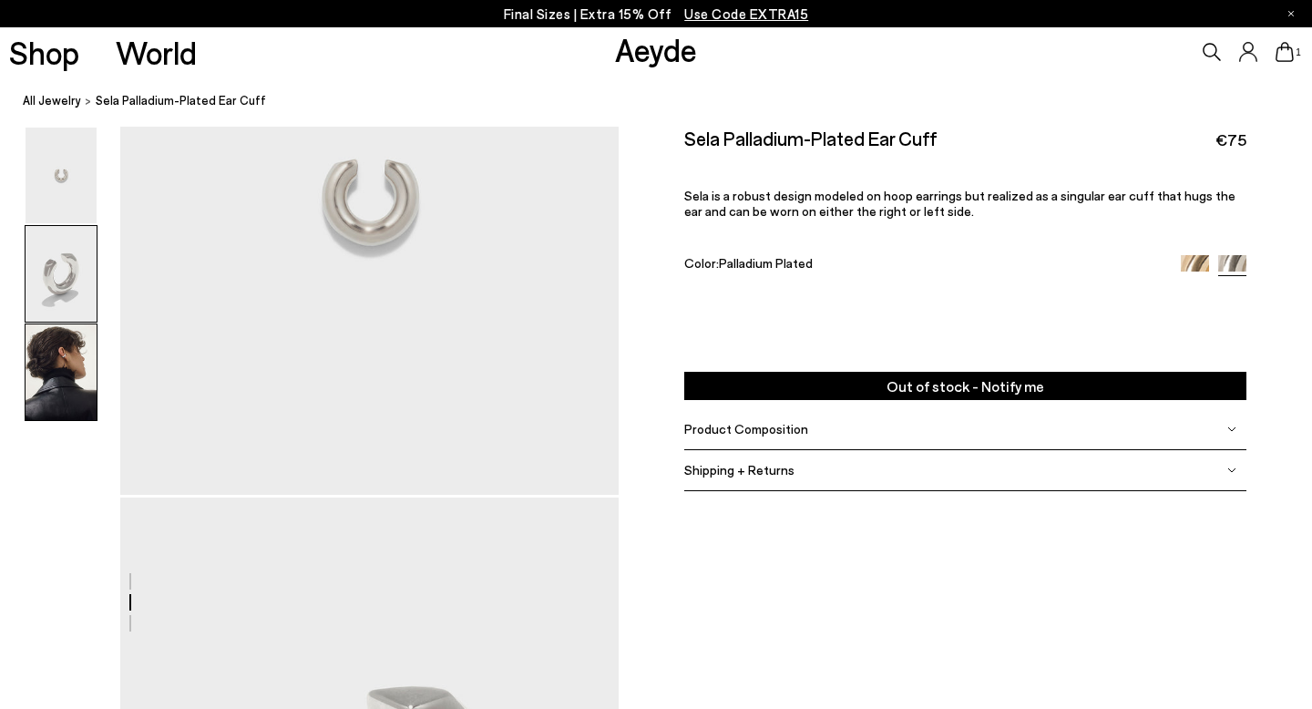
scroll to position [0, 0]
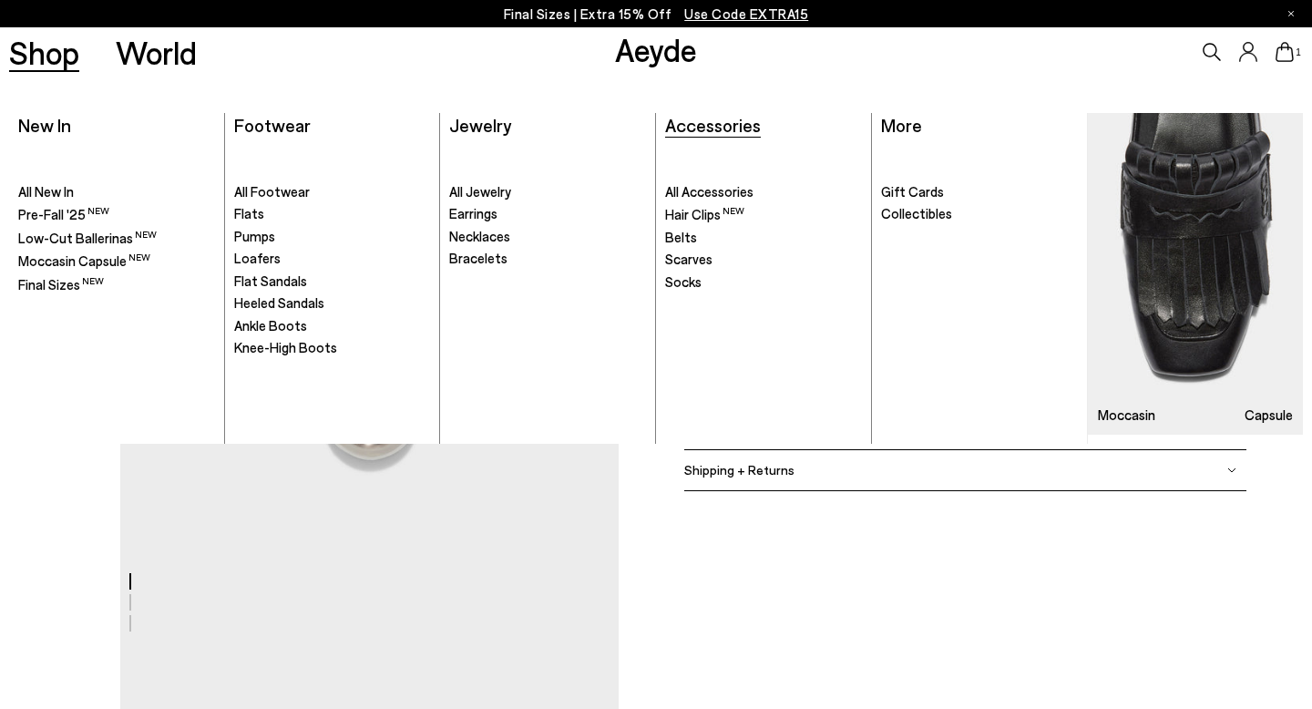
click at [686, 134] on span "Accessories" at bounding box center [713, 125] width 96 height 22
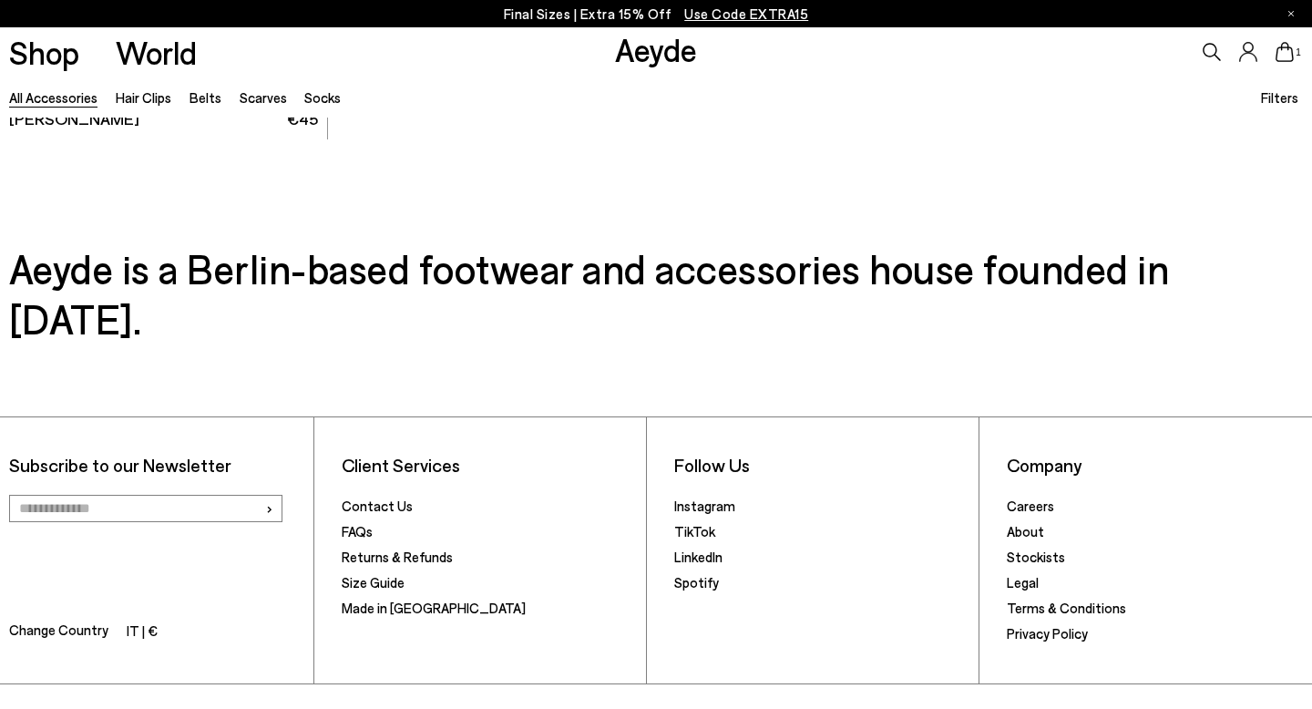
scroll to position [5424, 0]
